Goal: Transaction & Acquisition: Download file/media

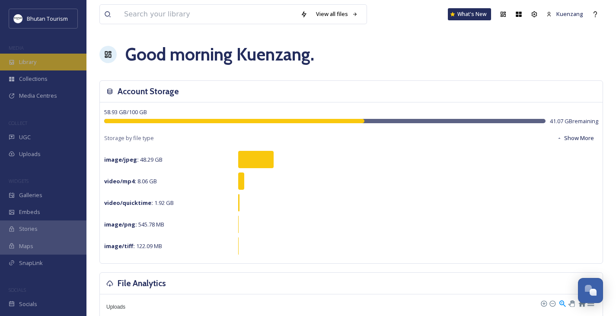
click at [31, 60] on span "Library" at bounding box center [27, 62] width 17 height 8
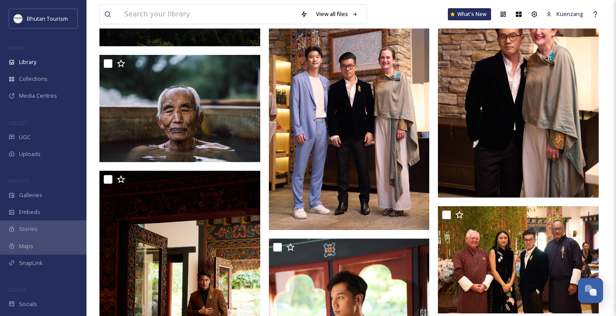
scroll to position [4786, 0]
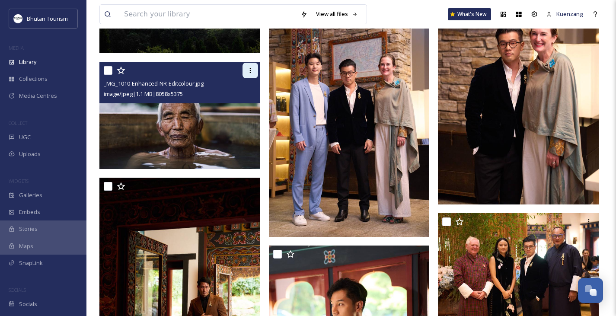
click at [250, 74] on icon at bounding box center [250, 70] width 7 height 7
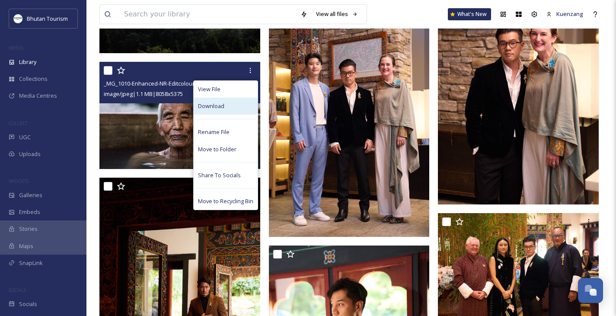
click at [208, 110] on span "Download" at bounding box center [211, 106] width 26 height 8
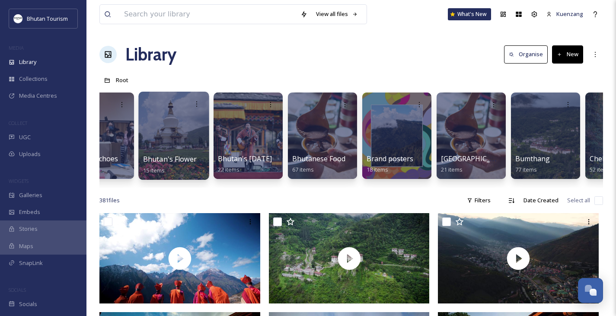
scroll to position [0, 193]
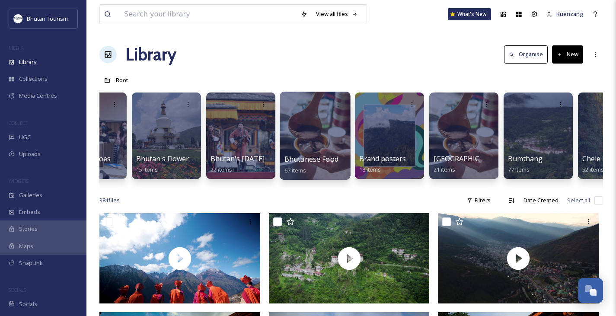
click at [316, 128] on div at bounding box center [315, 136] width 70 height 88
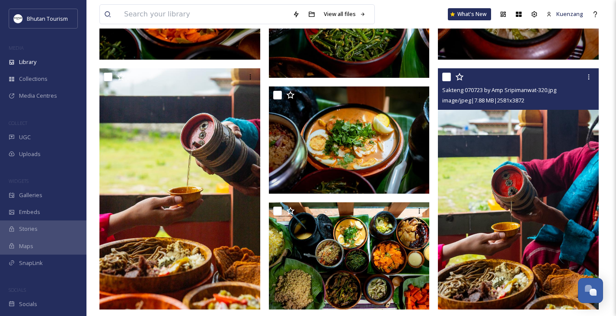
scroll to position [878, 0]
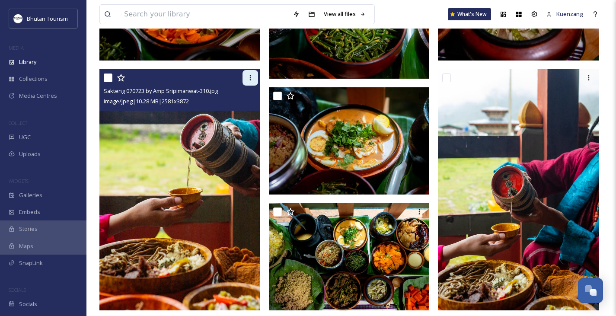
click at [250, 80] on icon at bounding box center [249, 77] width 1 height 5
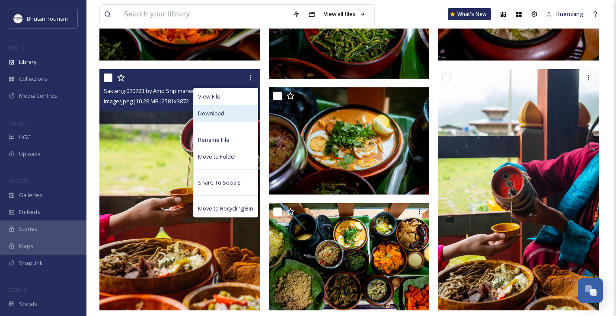
click at [215, 117] on span "Download" at bounding box center [211, 113] width 26 height 8
